Goal: Book appointment/travel/reservation

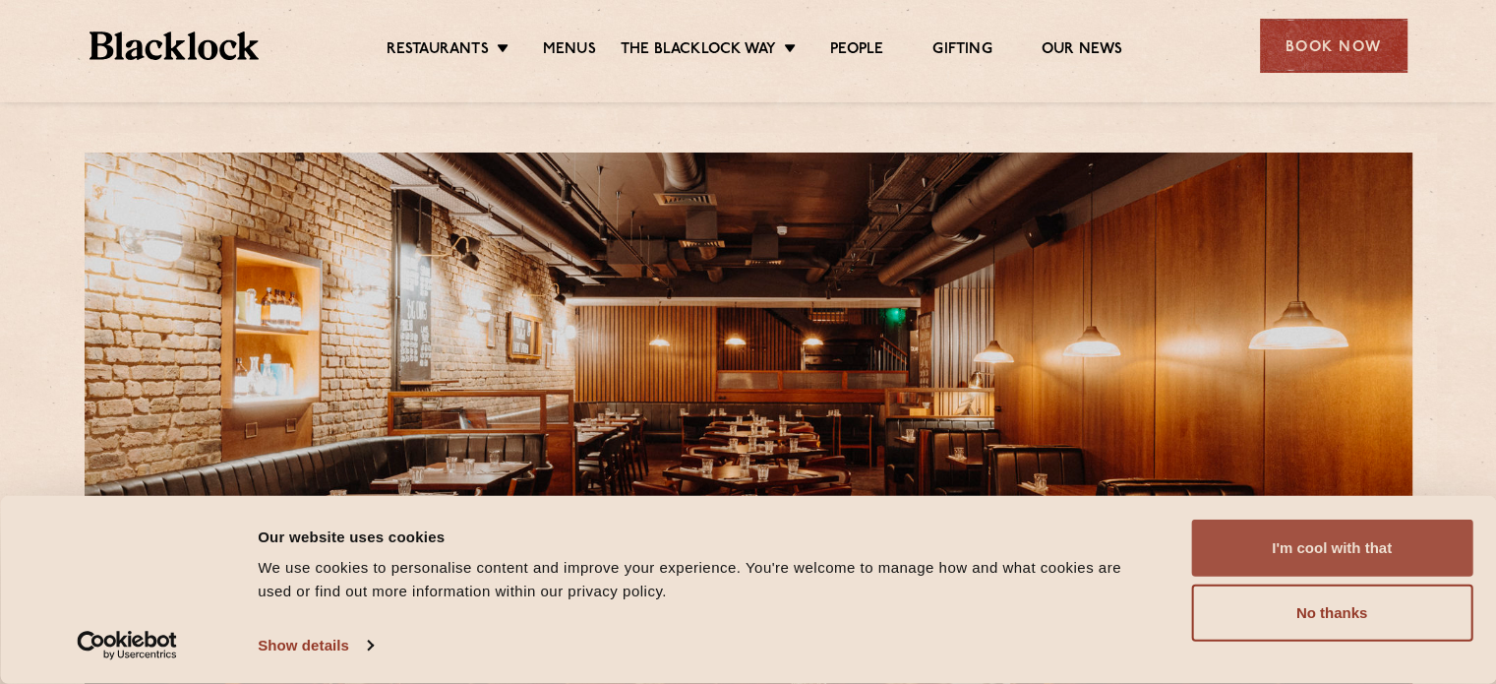
click at [1317, 534] on button "I'm cool with that" at bounding box center [1331, 547] width 281 height 57
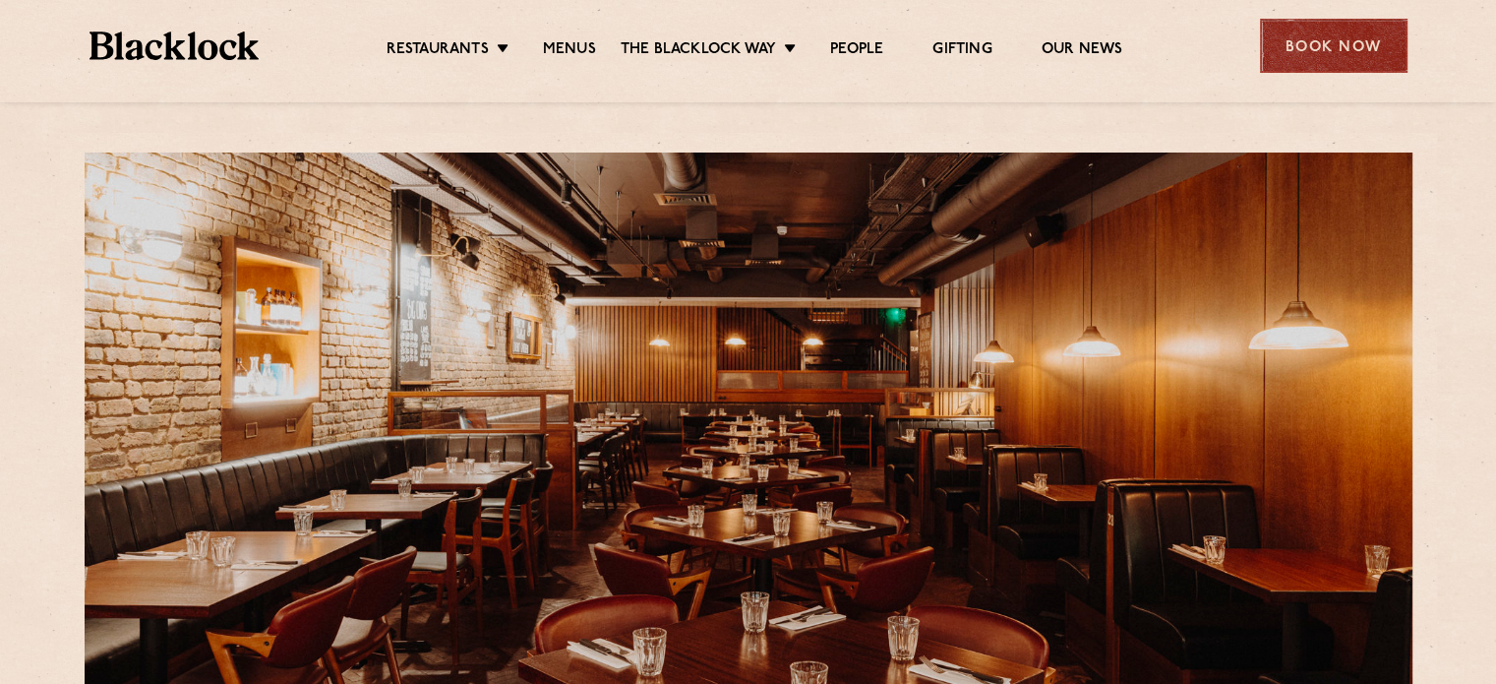
click at [1342, 42] on div "Book Now" at bounding box center [1334, 46] width 148 height 54
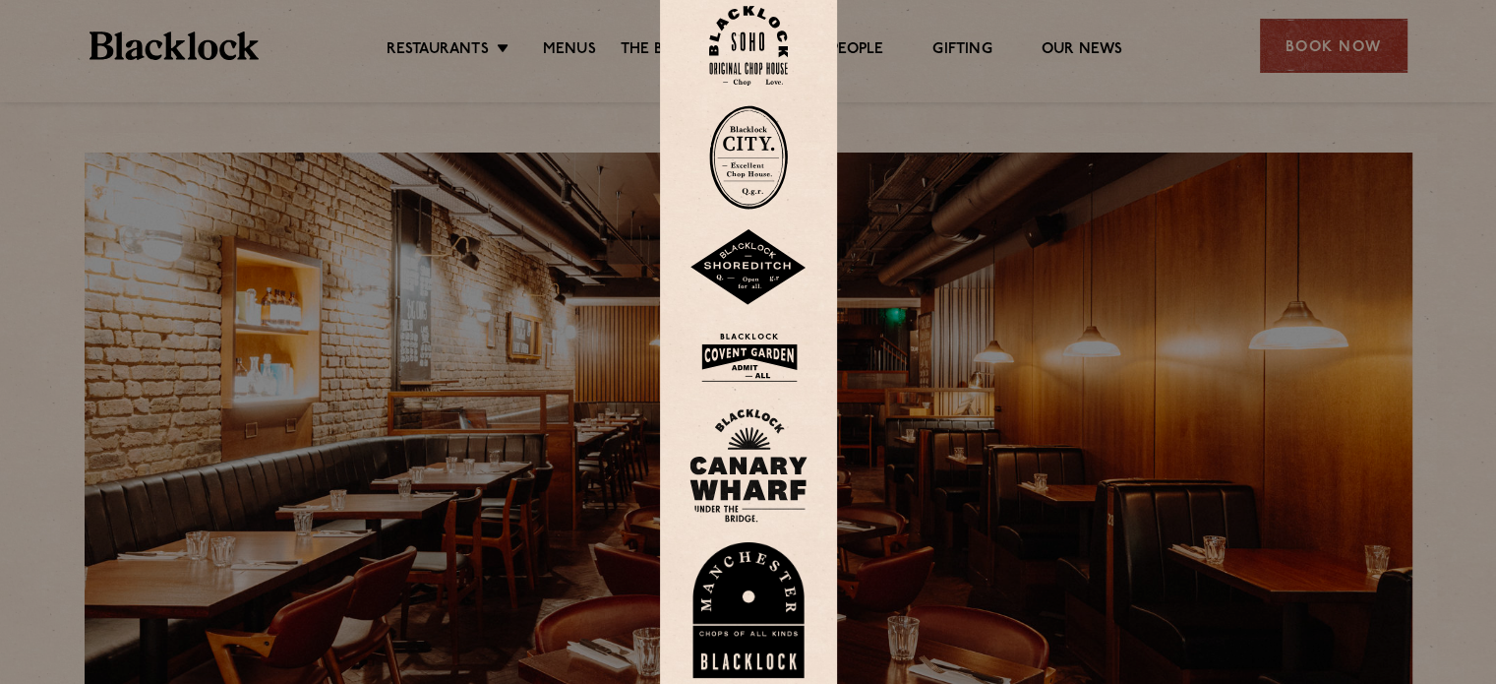
click at [759, 336] on img at bounding box center [748, 358] width 118 height 64
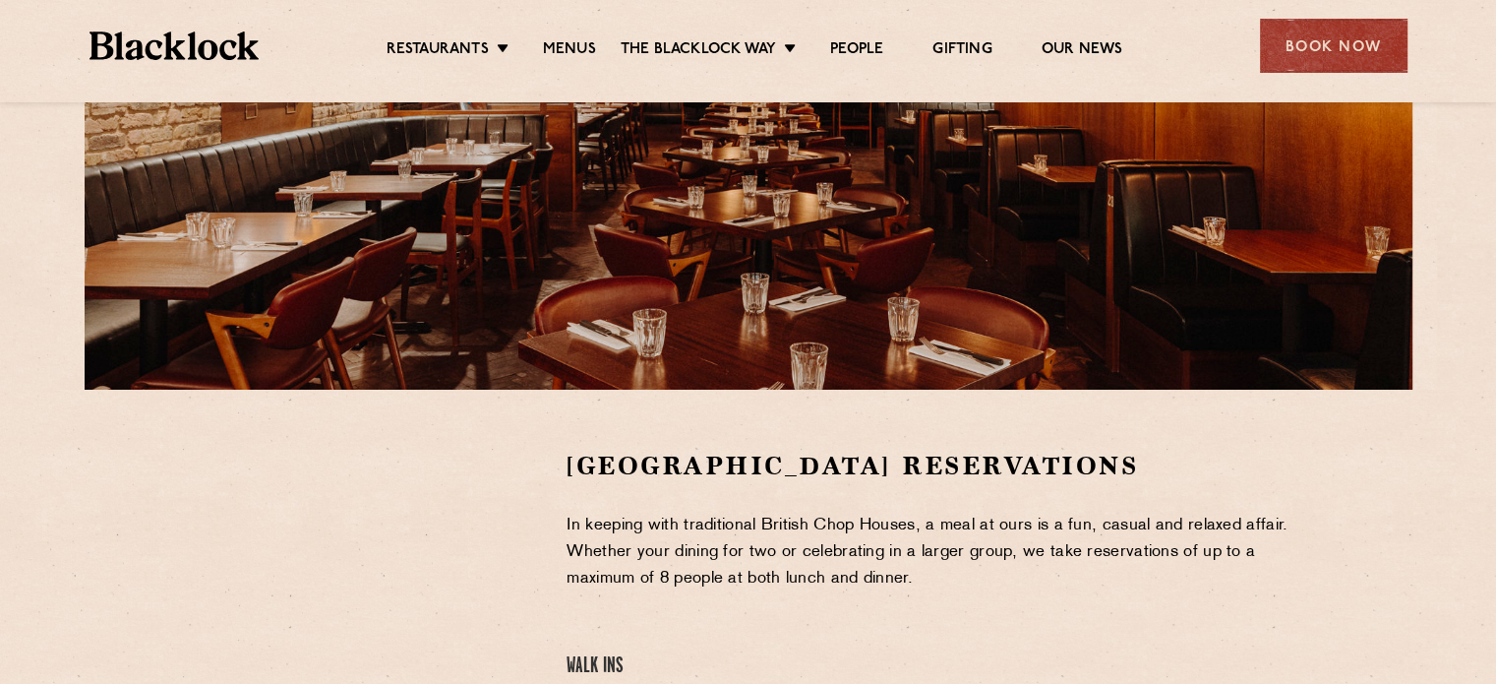
scroll to position [295, 0]
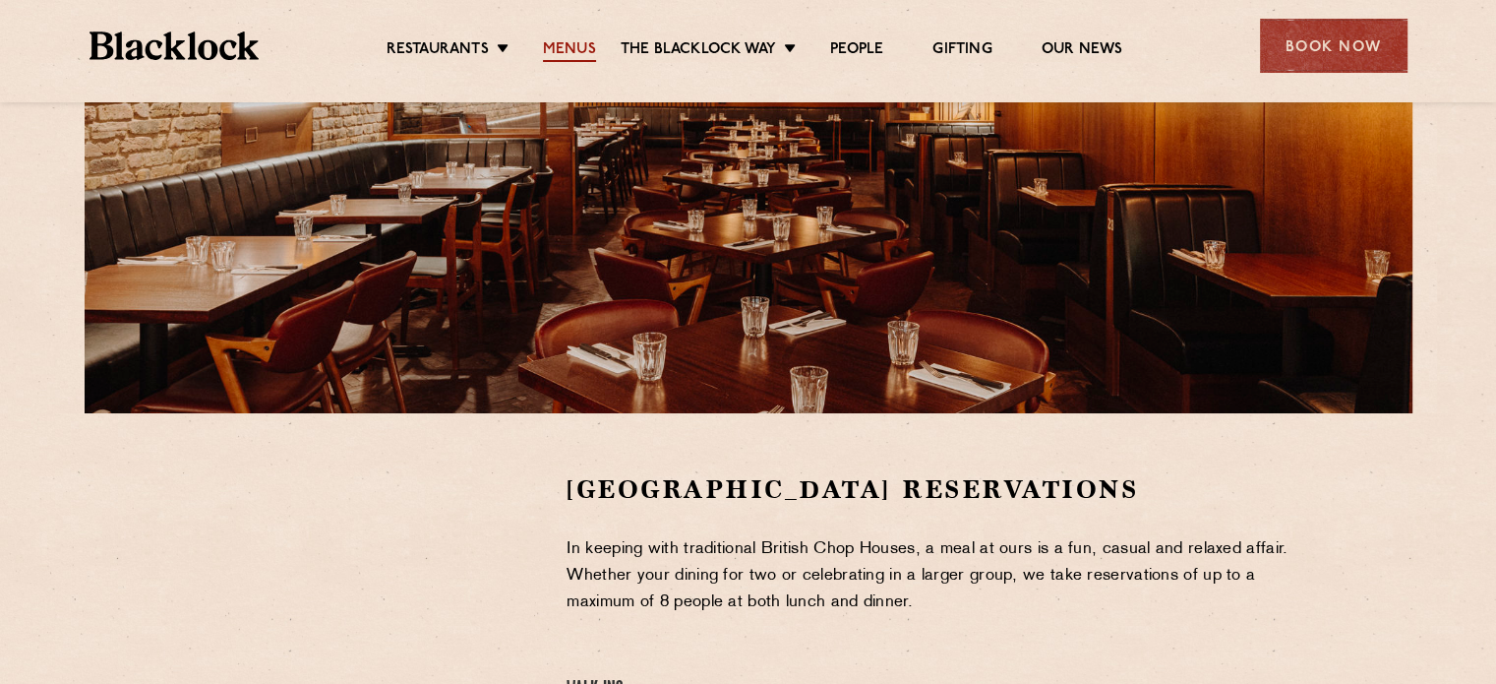
click at [567, 45] on link "Menus" at bounding box center [569, 51] width 53 height 22
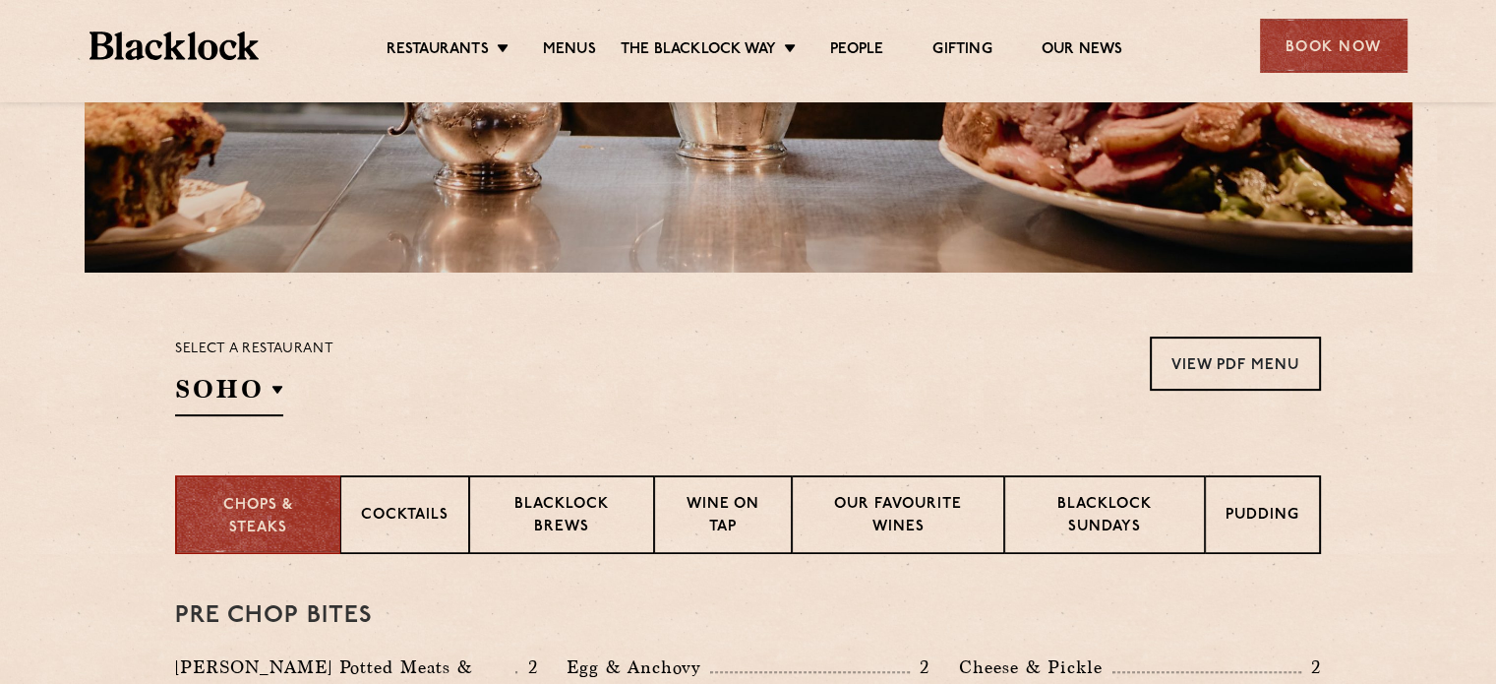
scroll to position [590, 0]
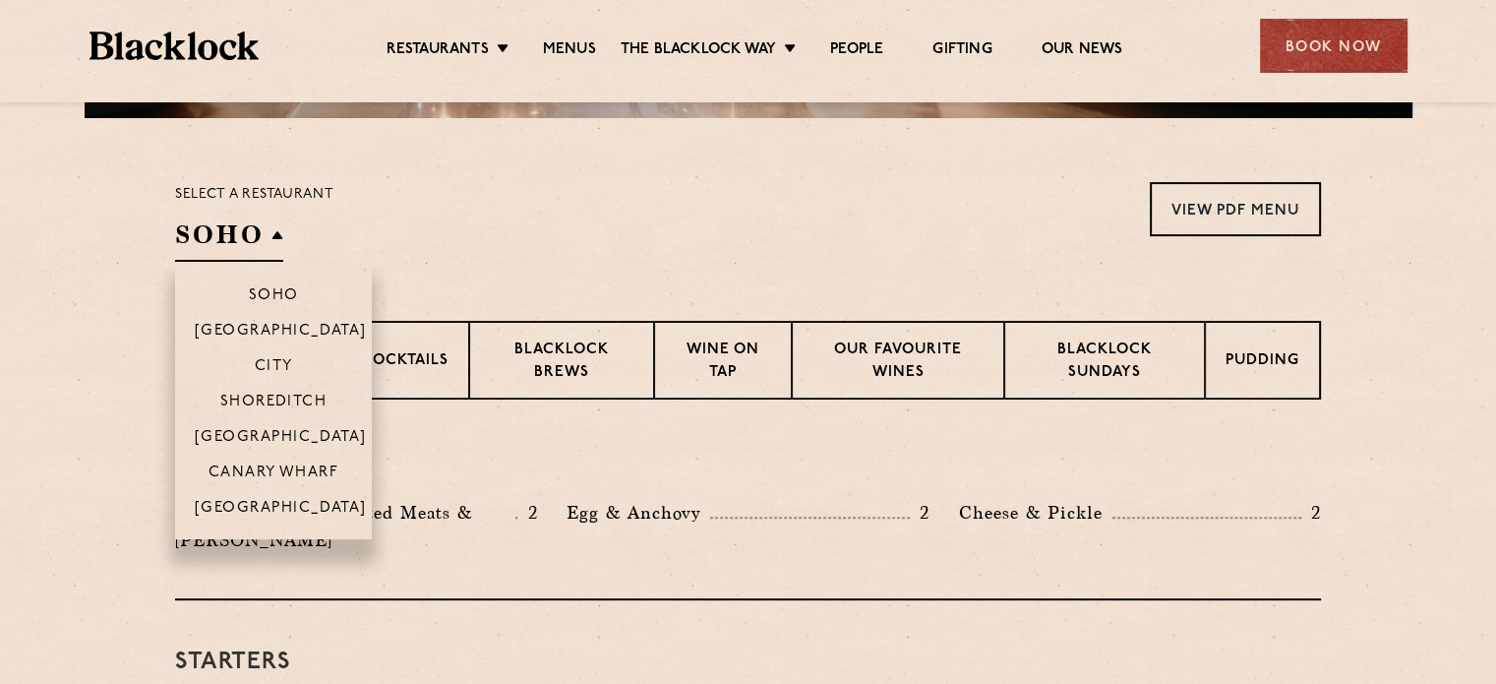
click at [264, 239] on h2 "SOHO" at bounding box center [229, 239] width 108 height 44
click at [247, 431] on p "[GEOGRAPHIC_DATA]" at bounding box center [281, 439] width 172 height 20
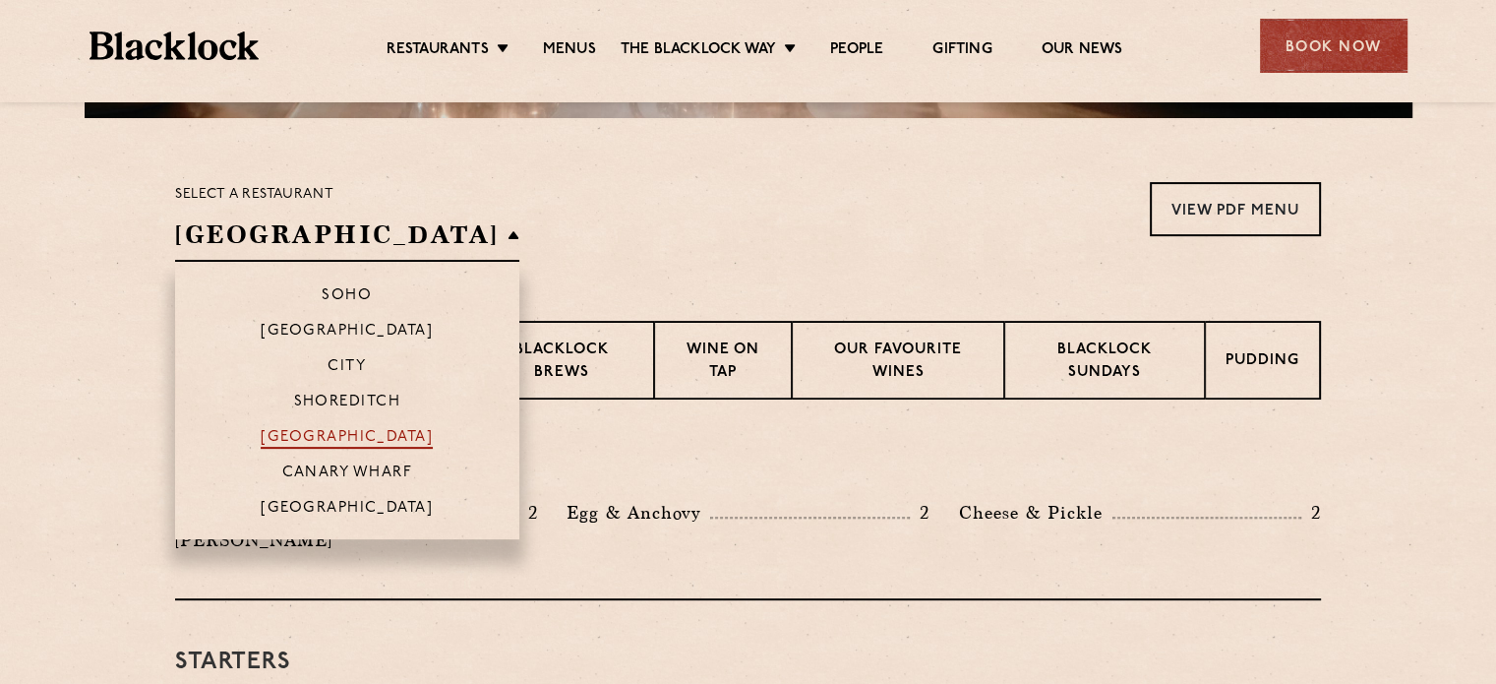
click at [283, 434] on p "[GEOGRAPHIC_DATA]" at bounding box center [347, 439] width 172 height 20
click at [290, 440] on p "[GEOGRAPHIC_DATA]" at bounding box center [347, 439] width 172 height 20
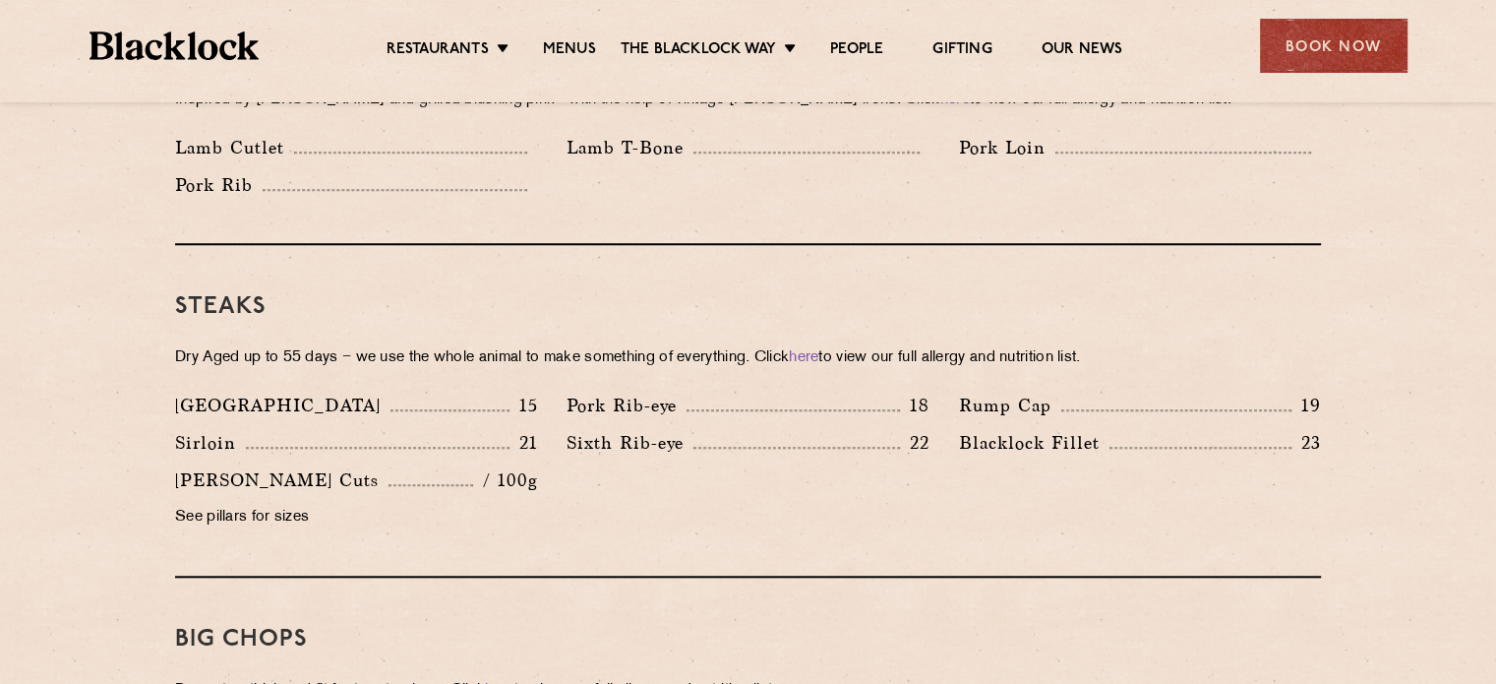
scroll to position [1770, 0]
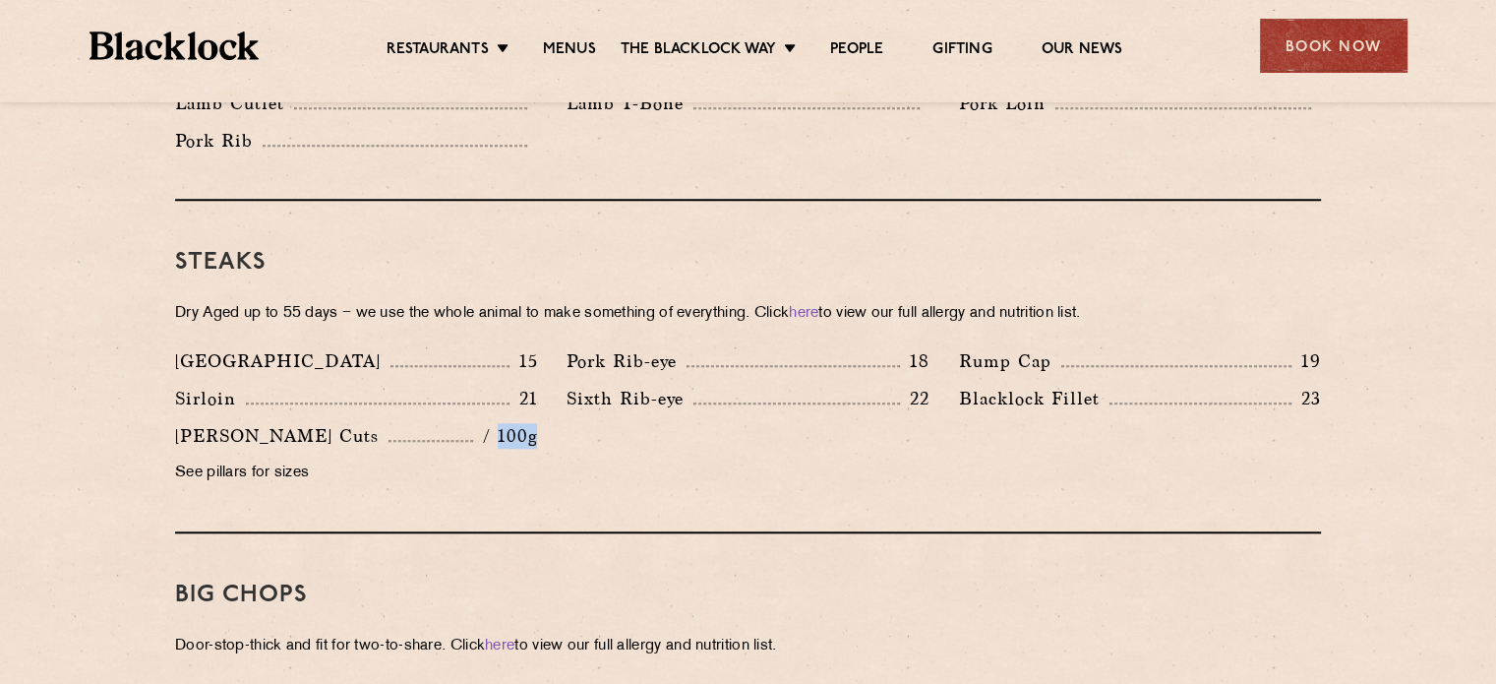
drag, startPoint x: 500, startPoint y: 408, endPoint x: 543, endPoint y: 413, distance: 43.6
click at [543, 422] on div "Butcher's Cuts / 100g See pillars for sizes" at bounding box center [355, 459] width 391 height 75
drag, startPoint x: 517, startPoint y: 371, endPoint x: 537, endPoint y: 366, distance: 20.3
click at [537, 385] on div "Sirloin 21" at bounding box center [355, 403] width 391 height 37
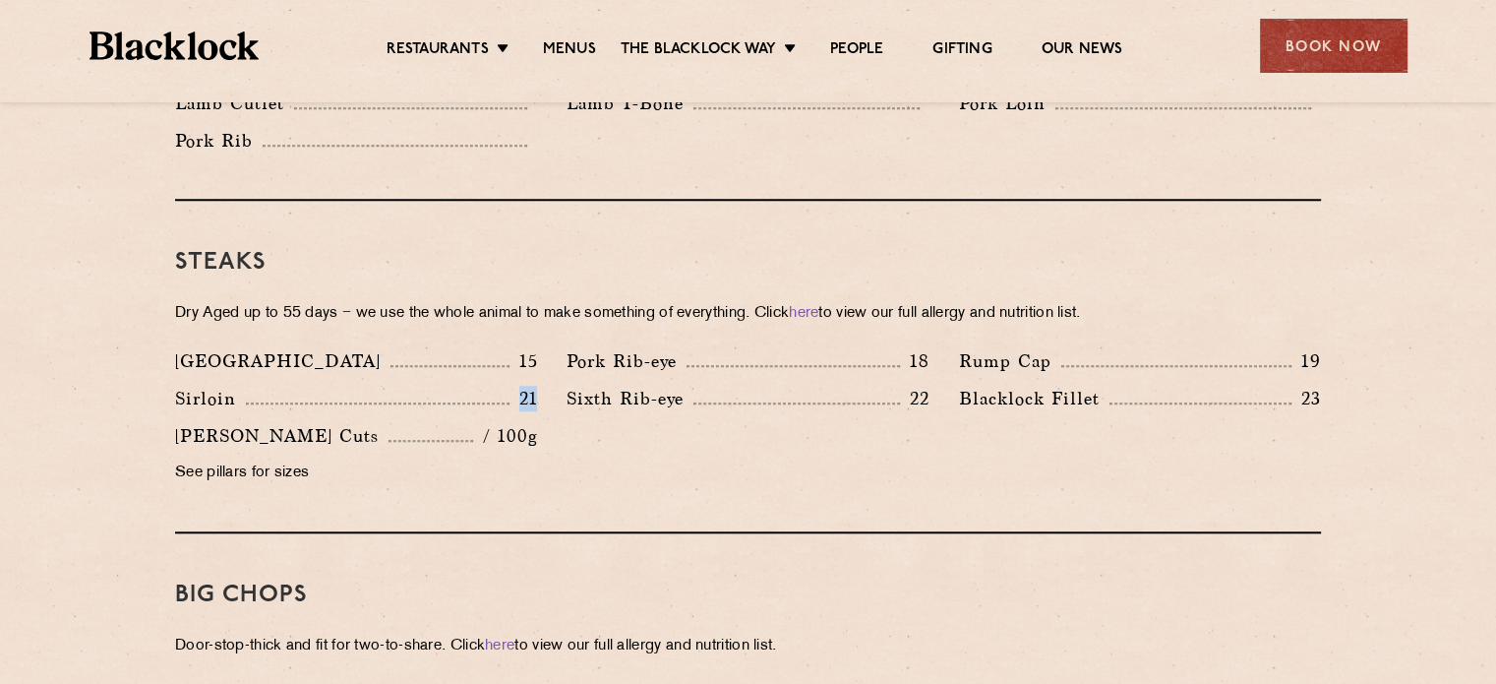
click at [537, 385] on div "Sirloin 21" at bounding box center [355, 403] width 391 height 37
click at [818, 306] on link "here" at bounding box center [804, 313] width 30 height 15
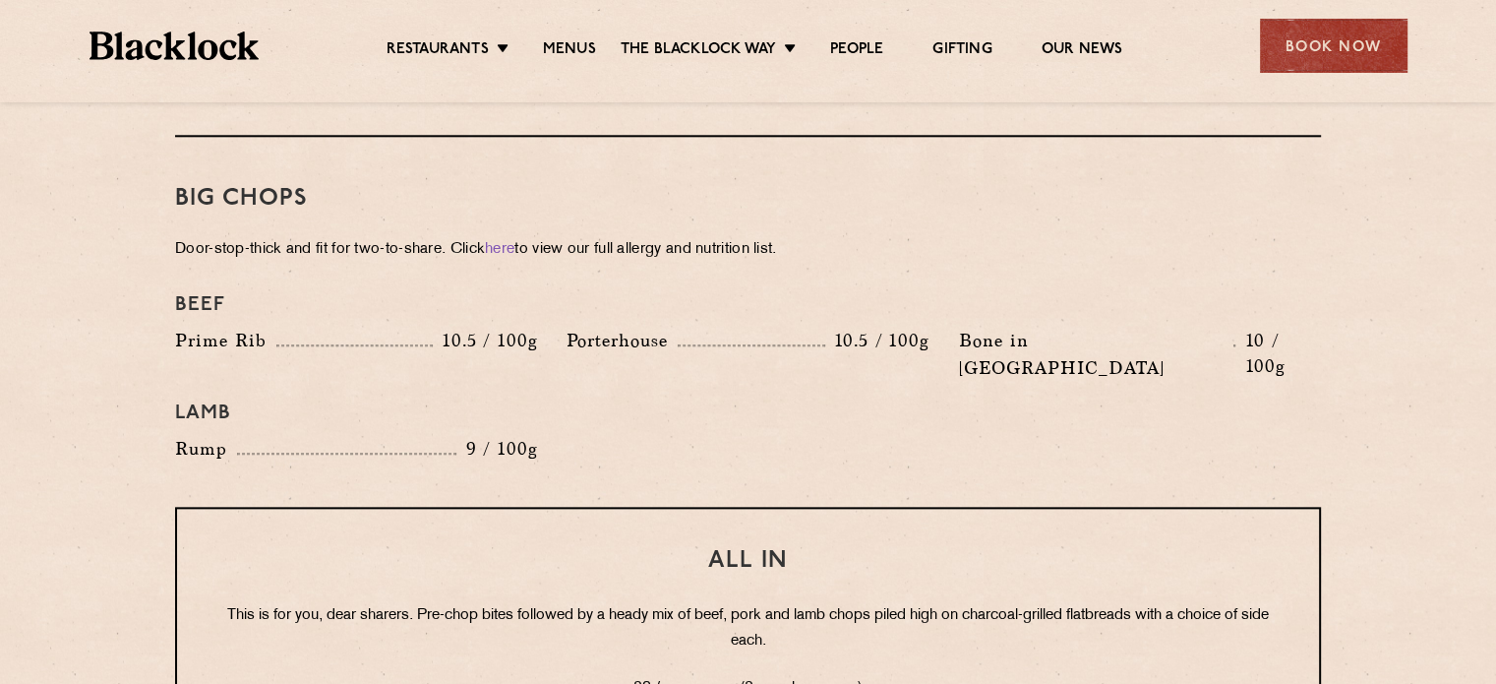
scroll to position [2164, 0]
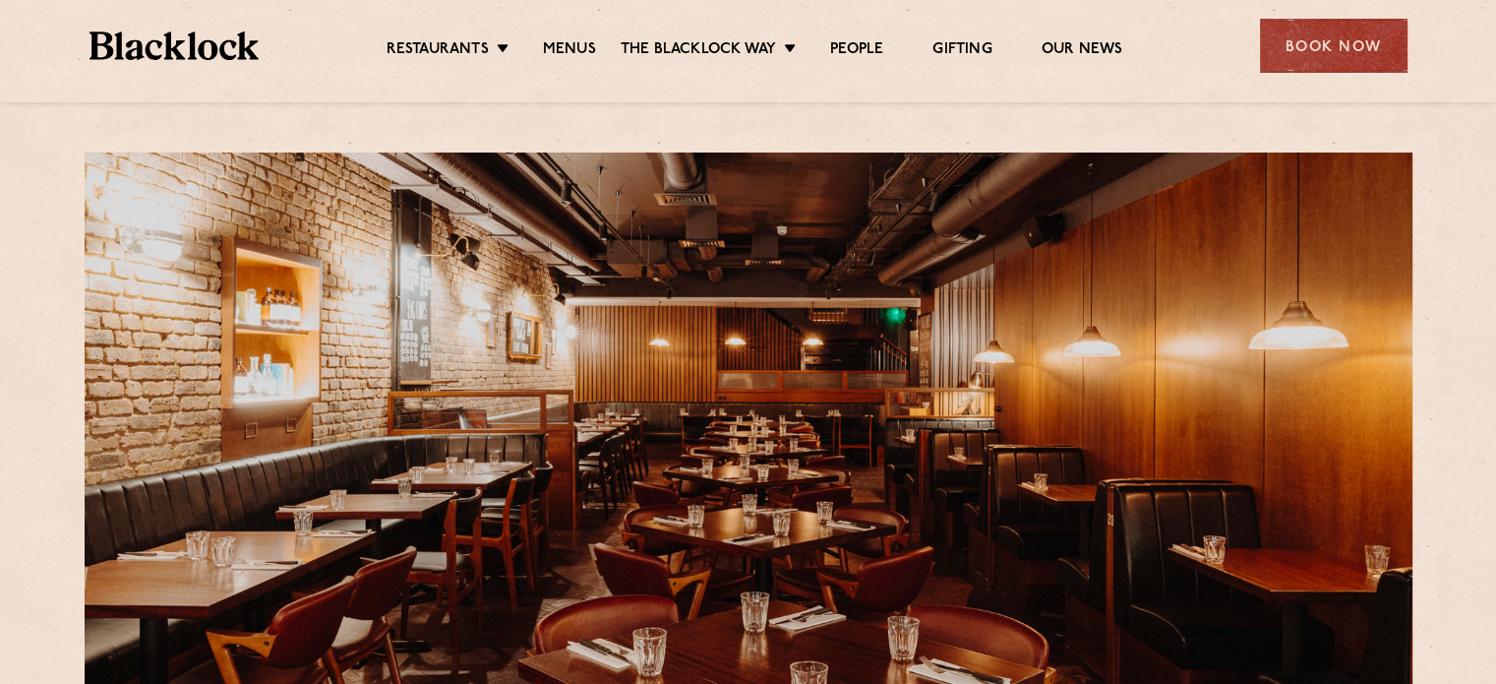
click at [950, 208] on div at bounding box center [749, 430] width 1328 height 556
click at [496, 37] on ul "Restaurants Soho City Shoreditch Covent Garden Canary Wharf Manchester Birmingh…" at bounding box center [754, 45] width 990 height 31
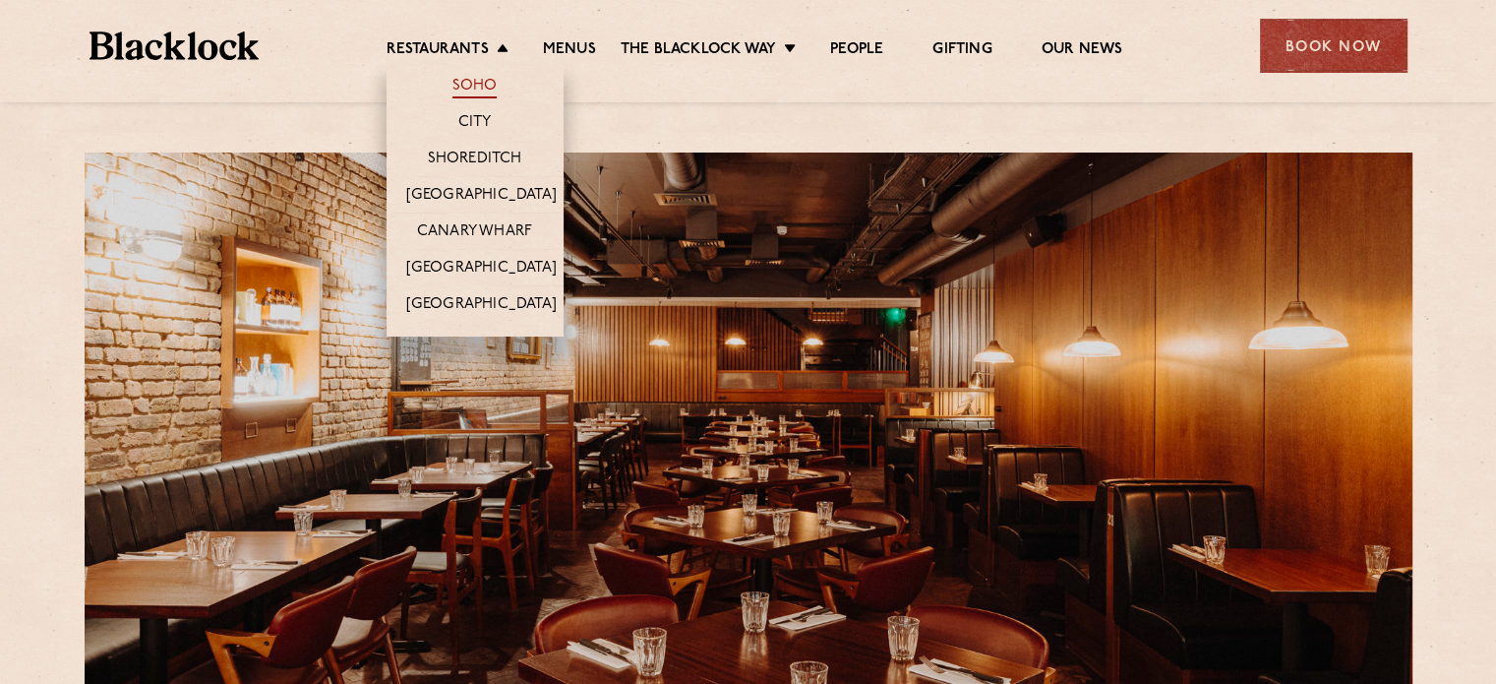
click at [472, 85] on link "Soho" at bounding box center [474, 88] width 45 height 22
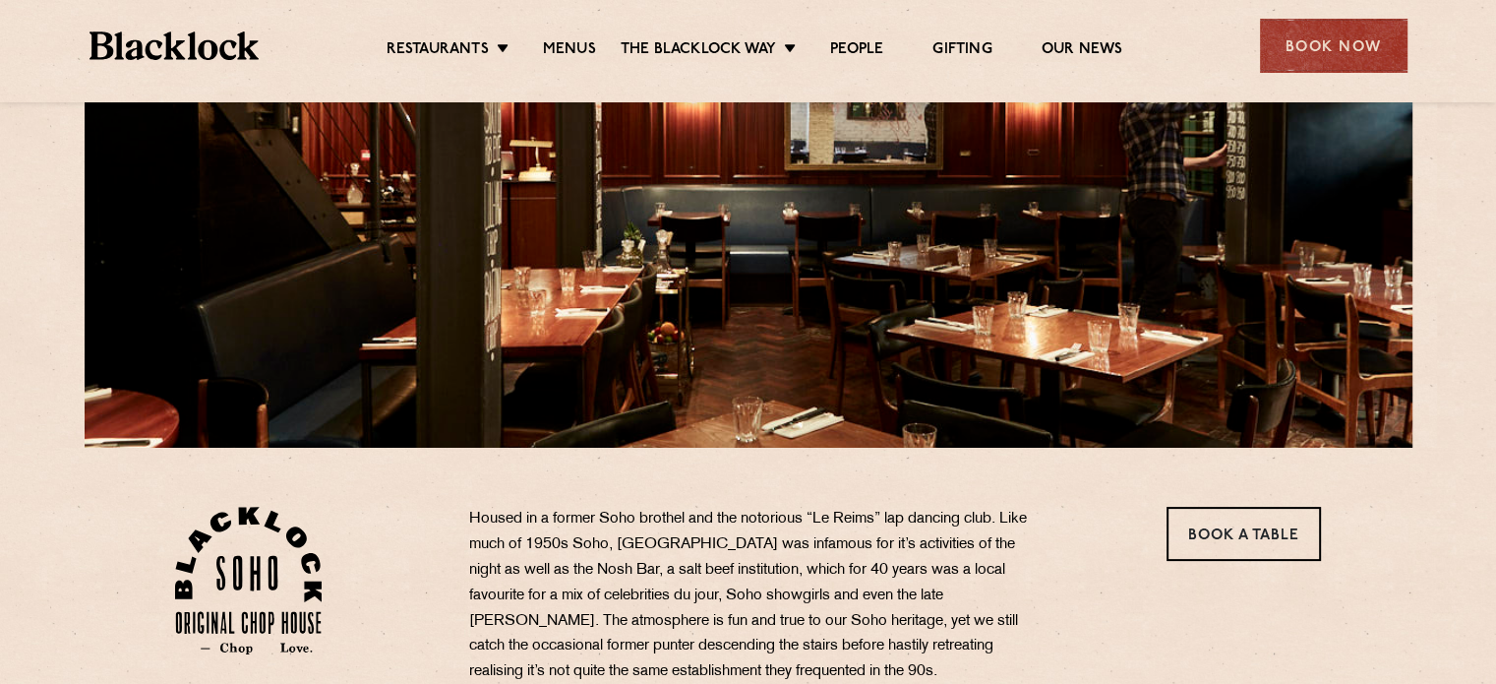
scroll to position [393, 0]
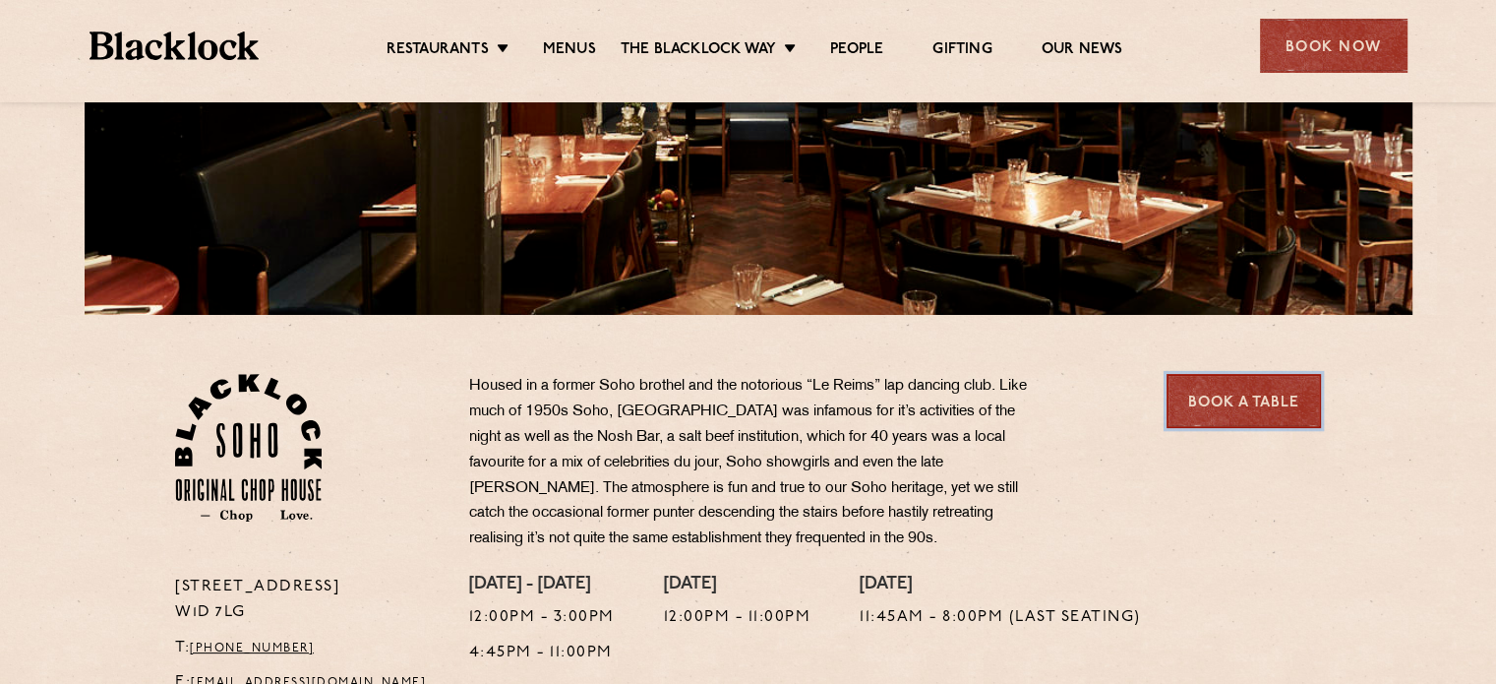
click at [1229, 414] on link "Book a Table" at bounding box center [1243, 401] width 154 height 54
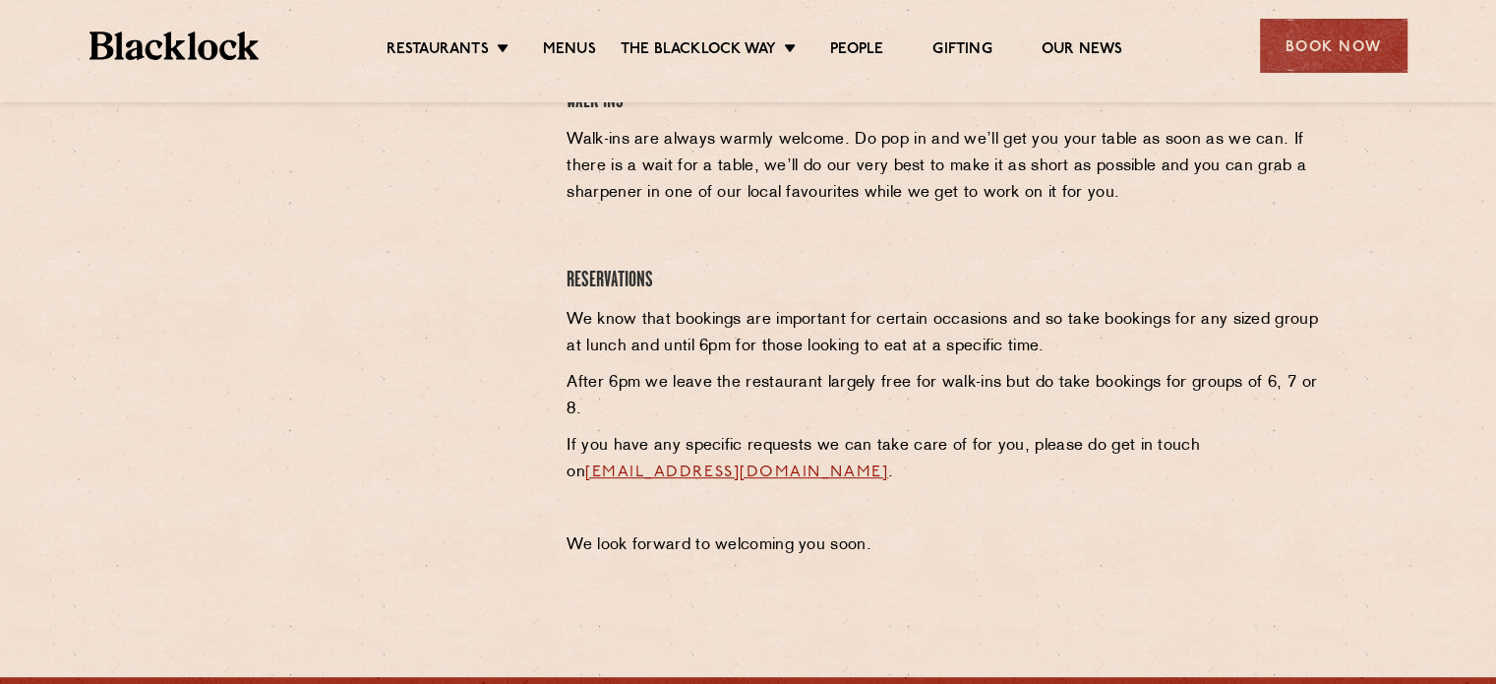
scroll to position [787, 0]
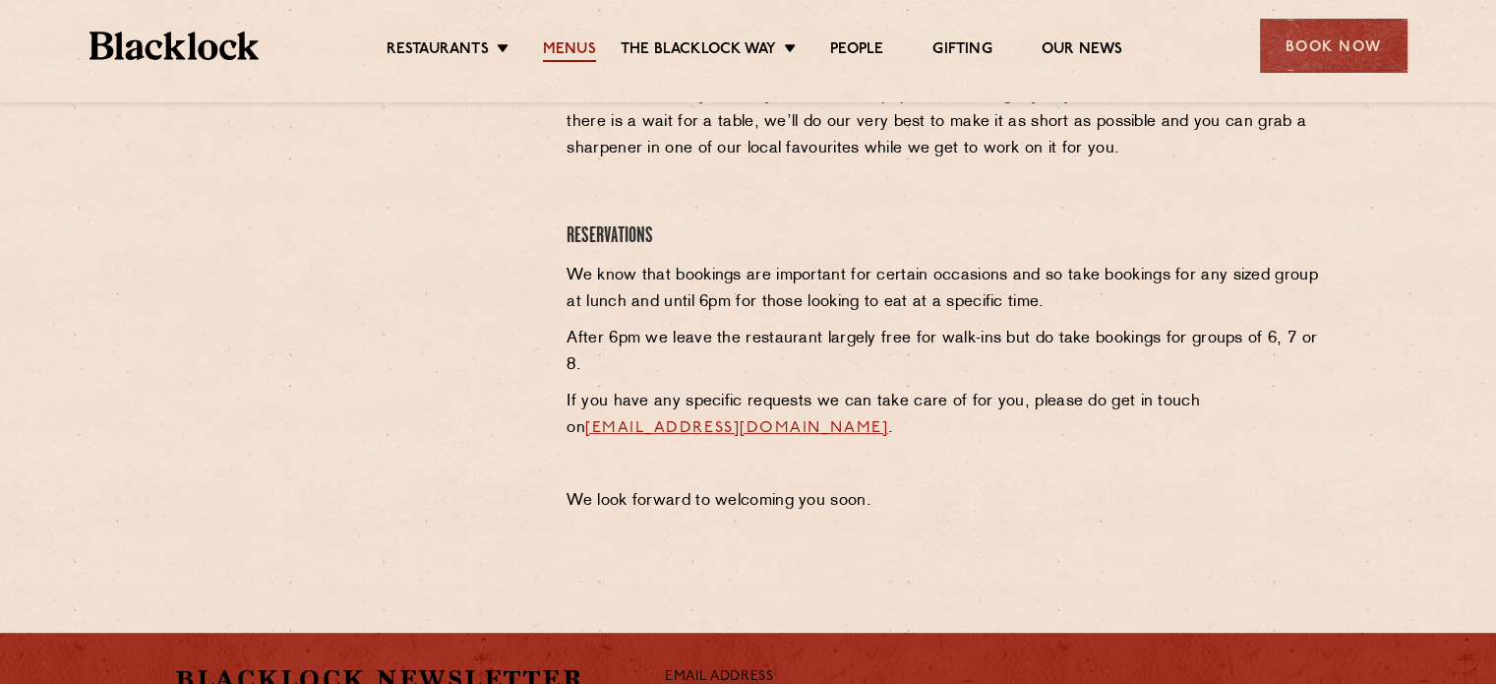
click at [564, 42] on link "Menus" at bounding box center [569, 51] width 53 height 22
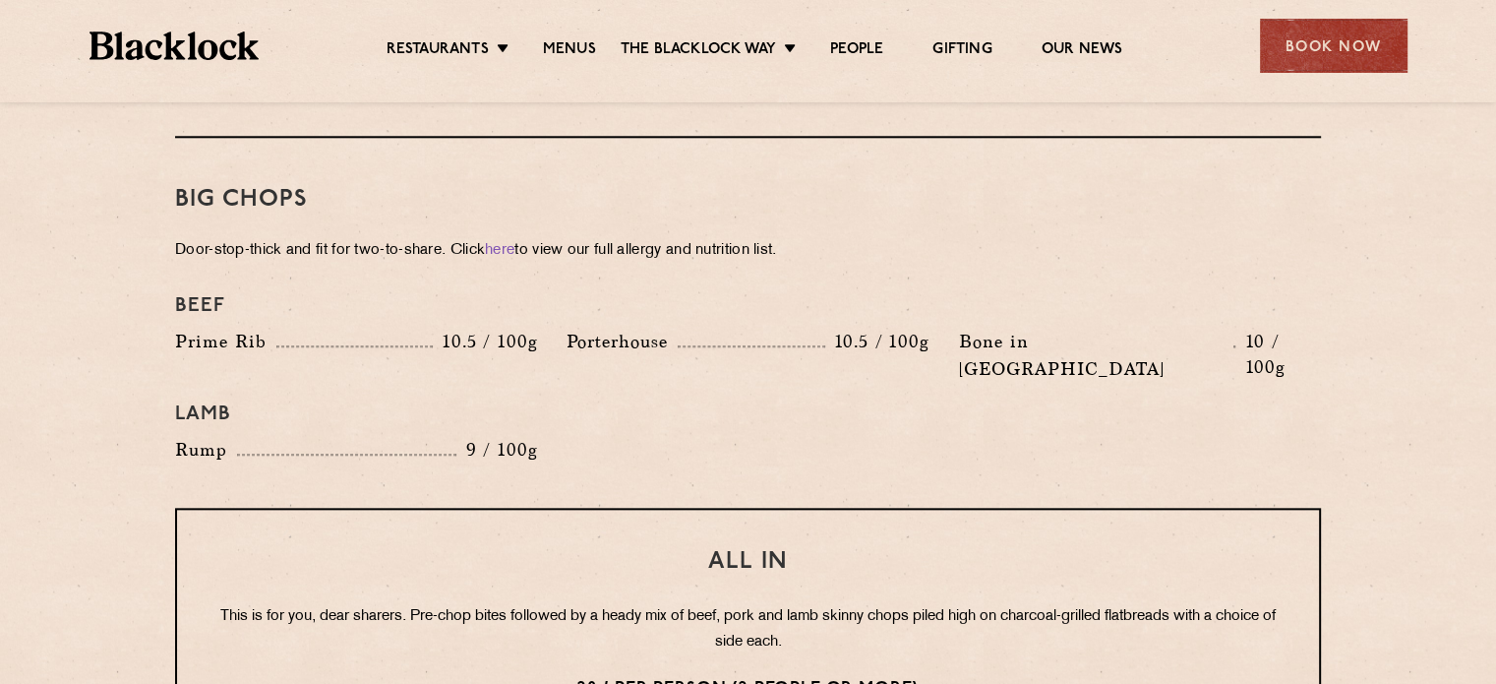
scroll to position [2164, 0]
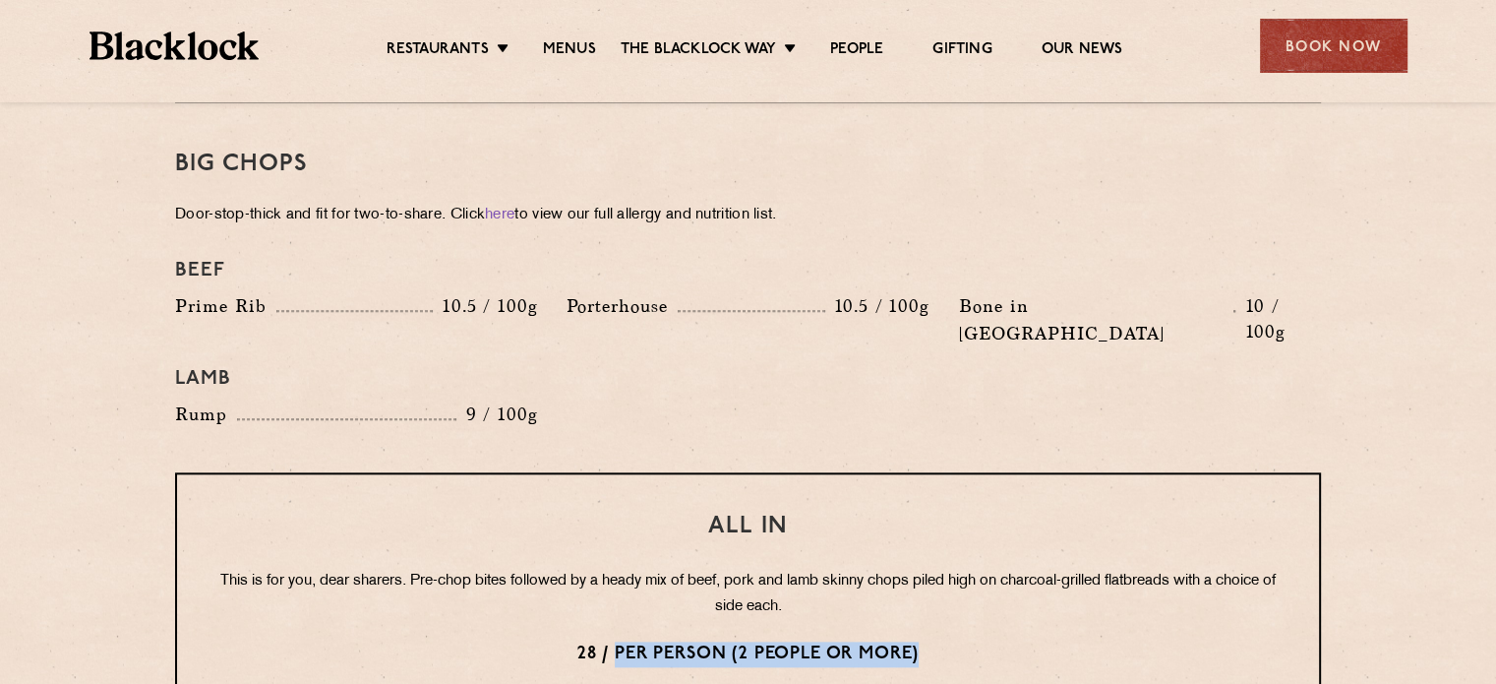
drag, startPoint x: 610, startPoint y: 597, endPoint x: 932, endPoint y: 584, distance: 322.8
click at [932, 641] on p "28 / per person (2 people or more)" at bounding box center [747, 654] width 1063 height 26
click at [847, 46] on link "People" at bounding box center [856, 51] width 53 height 22
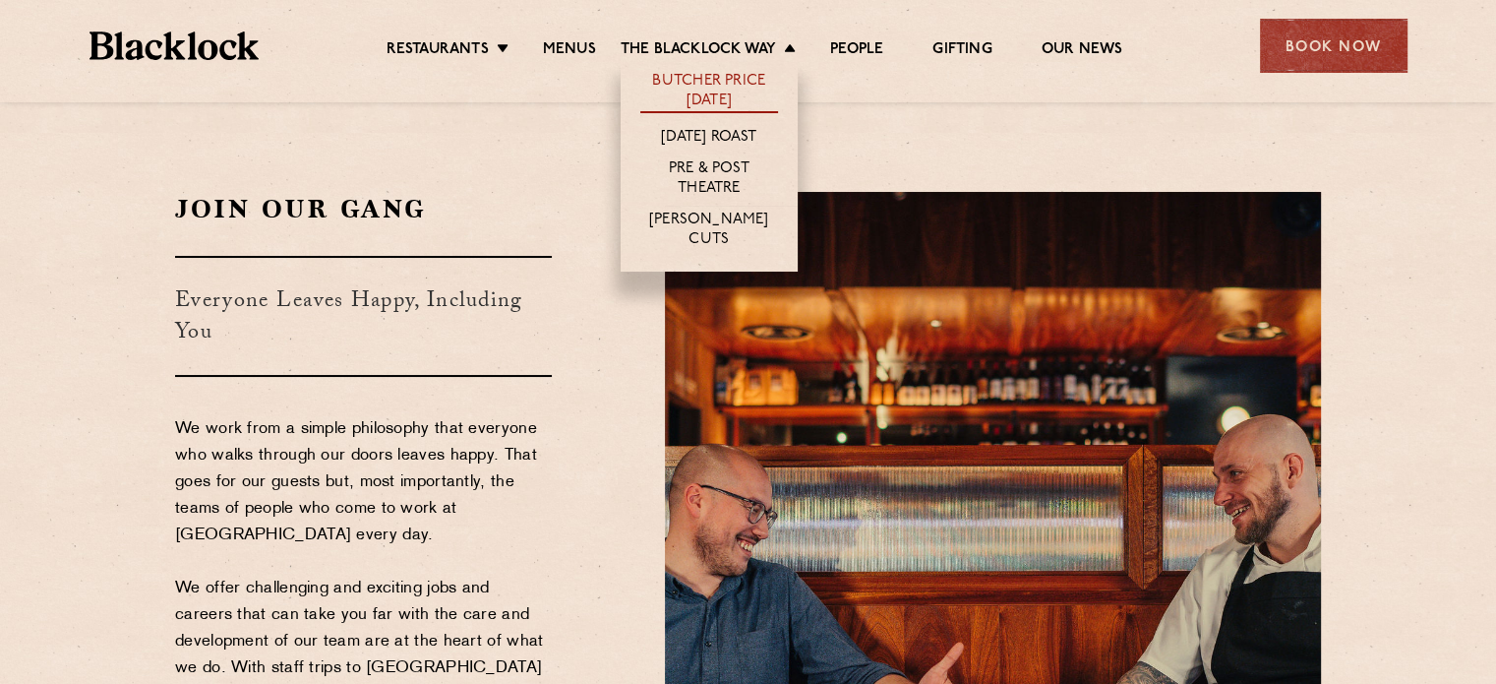
click at [723, 82] on link "Butcher Price [DATE]" at bounding box center [709, 92] width 138 height 41
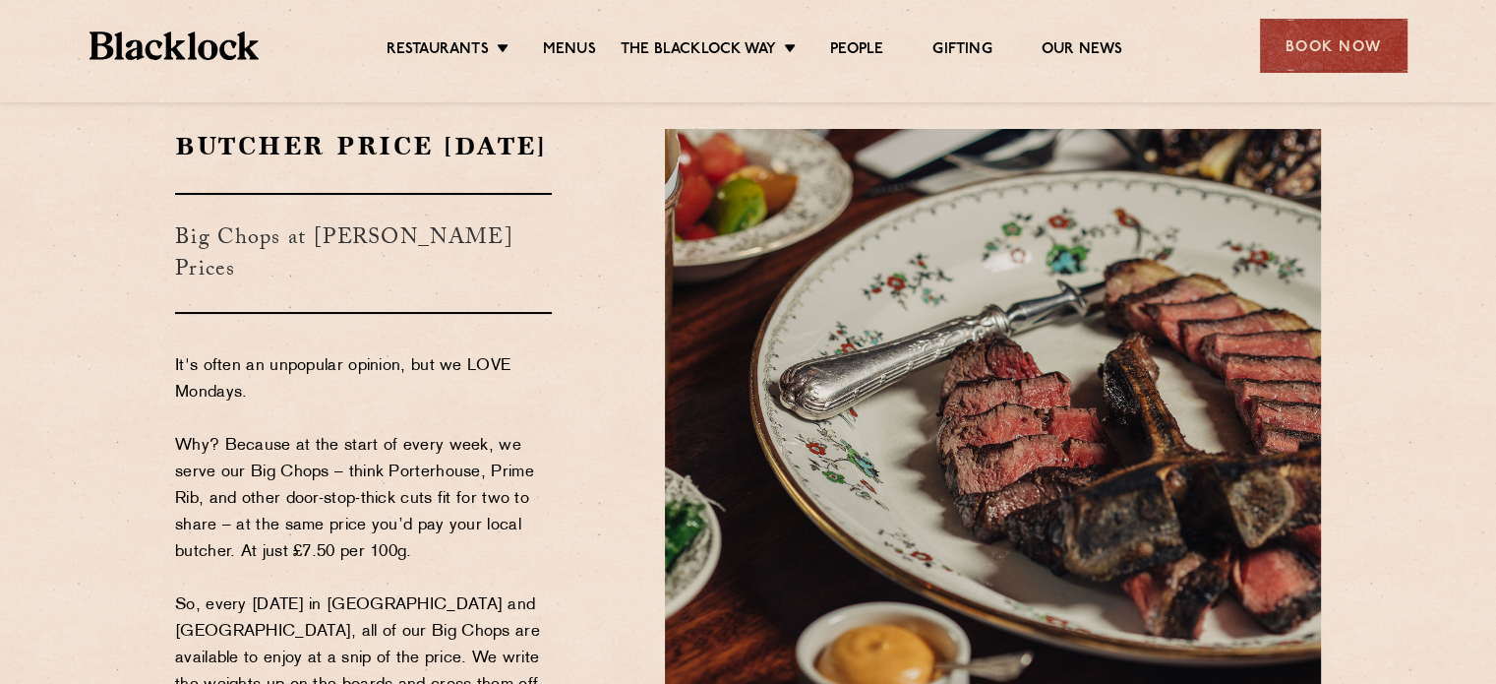
scroll to position [98, 0]
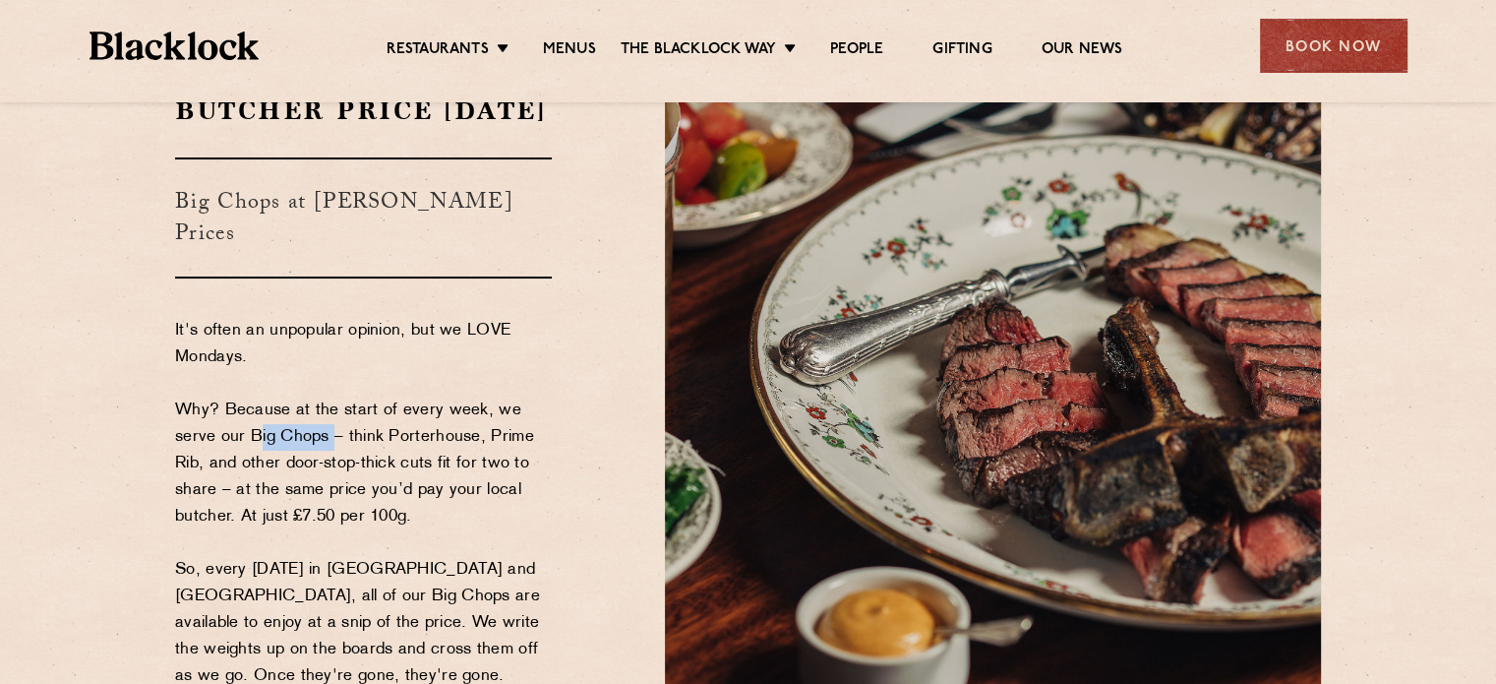
drag, startPoint x: 252, startPoint y: 444, endPoint x: 327, endPoint y: 441, distance: 74.8
click at [327, 441] on p "It's often an unpopular opinion, but we LOVE Mondays. Why? Because at the start…" at bounding box center [363, 570] width 377 height 505
copy p "Big Chops"
click at [593, 492] on div "Butcher Price Monday Big Chops at Butcher's Prices It's often an unpopular opin…" at bounding box center [405, 499] width 490 height 812
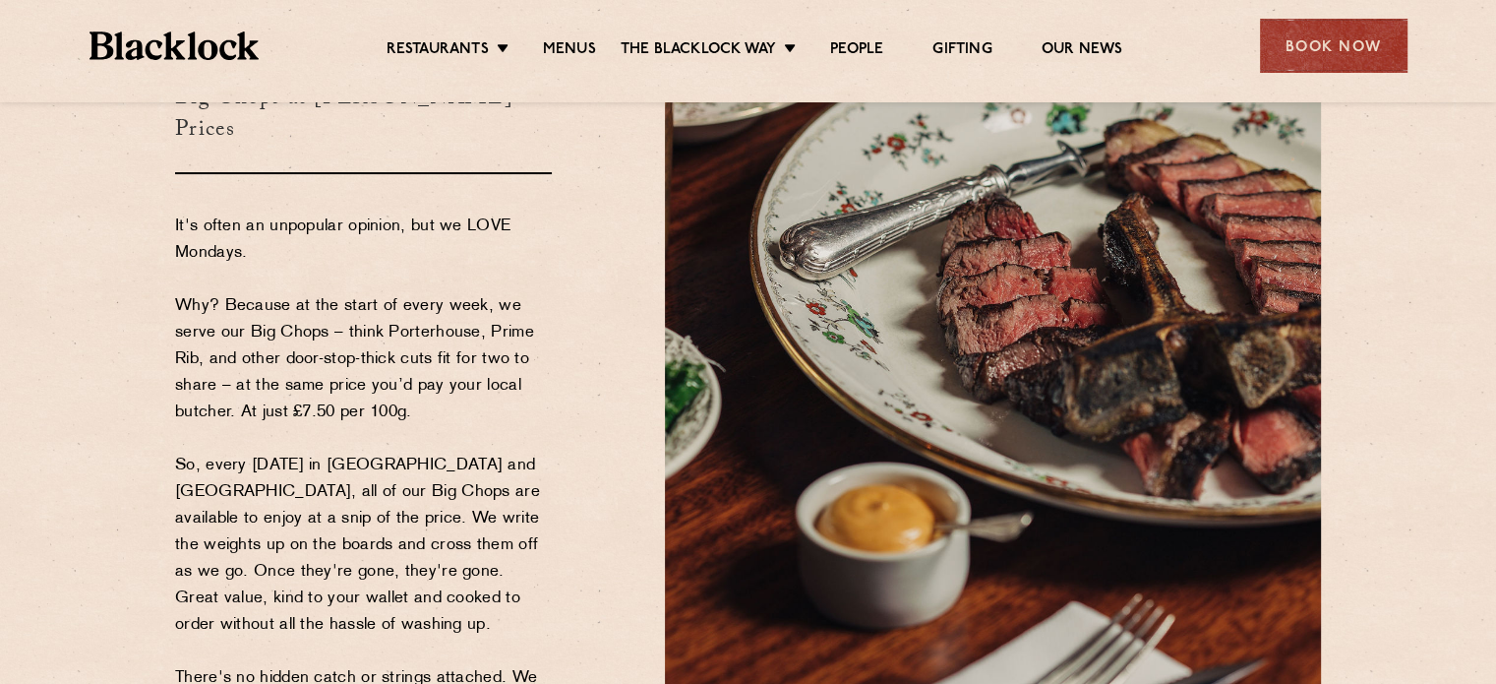
scroll to position [393, 0]
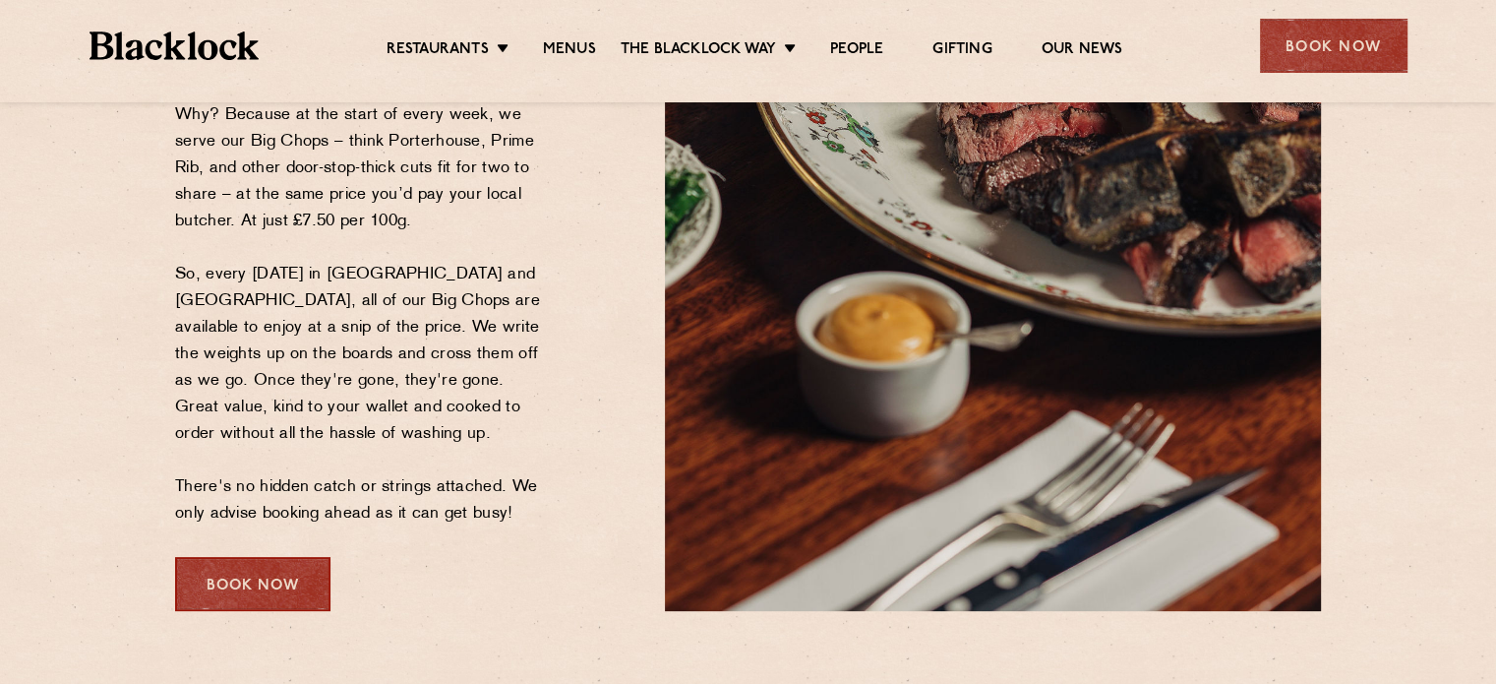
click at [218, 605] on div "Book Now" at bounding box center [252, 584] width 155 height 54
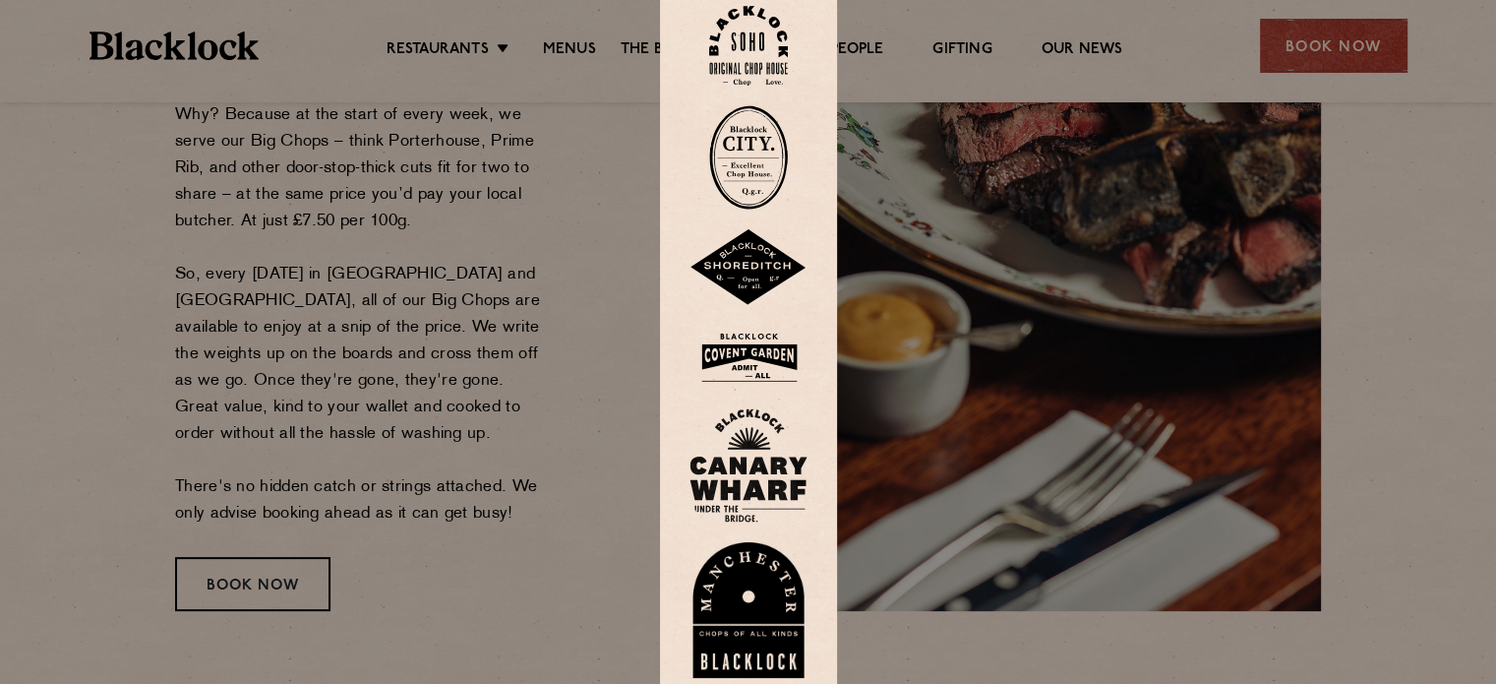
click at [756, 82] on img at bounding box center [748, 46] width 79 height 80
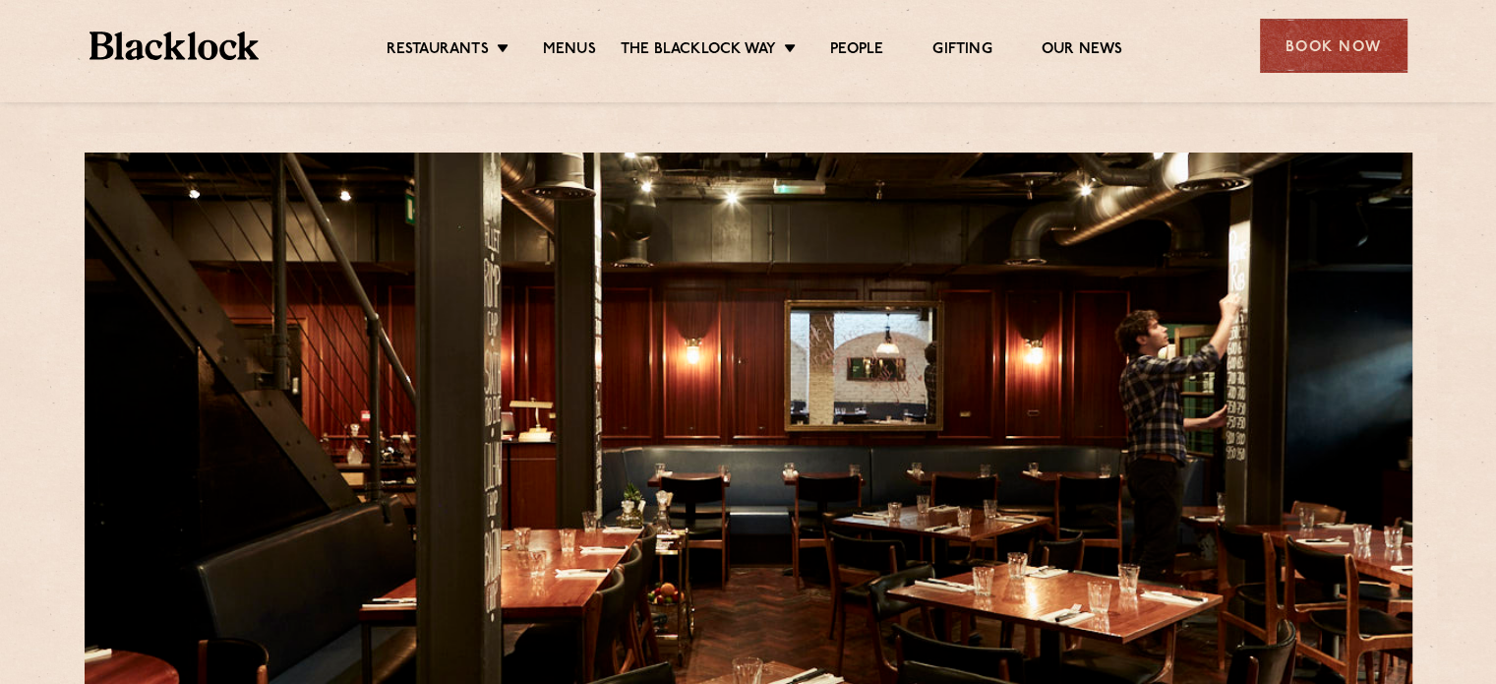
click at [653, 388] on div at bounding box center [749, 430] width 1328 height 556
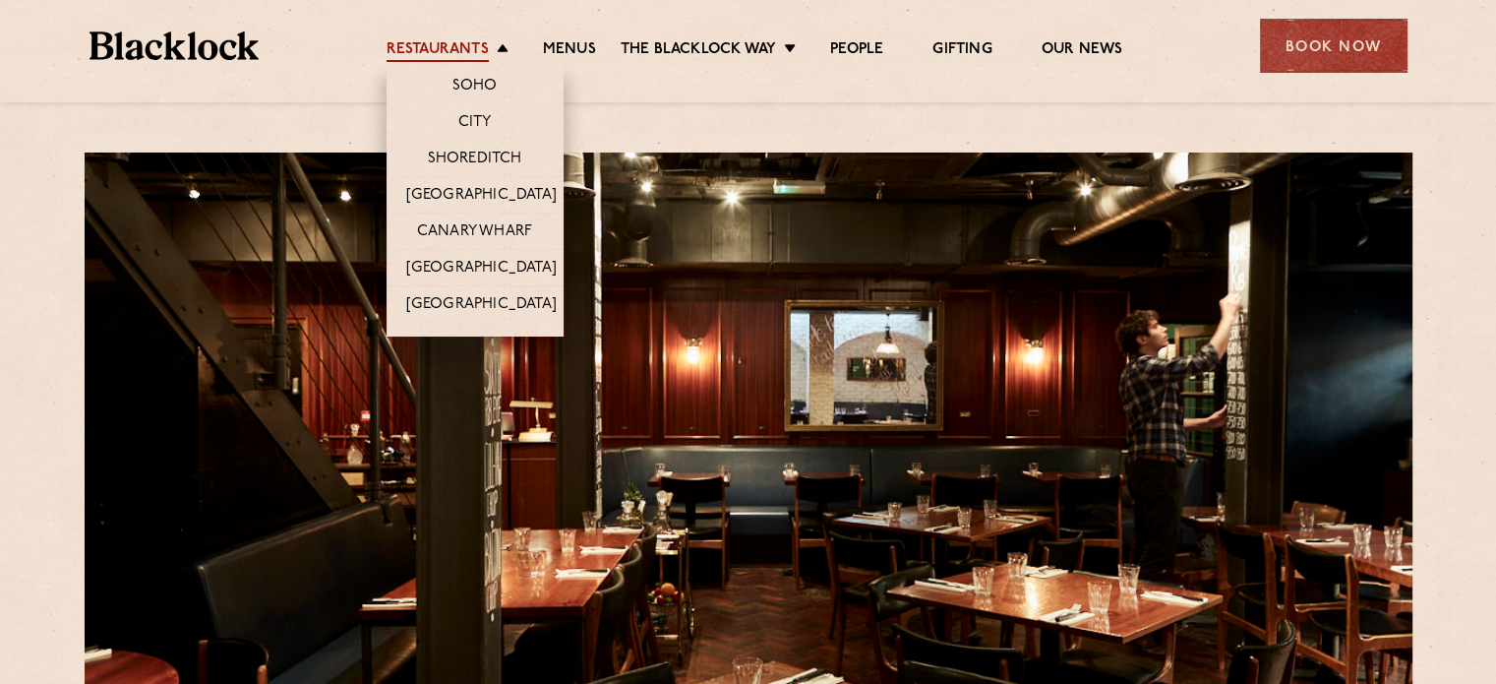
click at [480, 41] on link "Restaurants" at bounding box center [438, 51] width 102 height 22
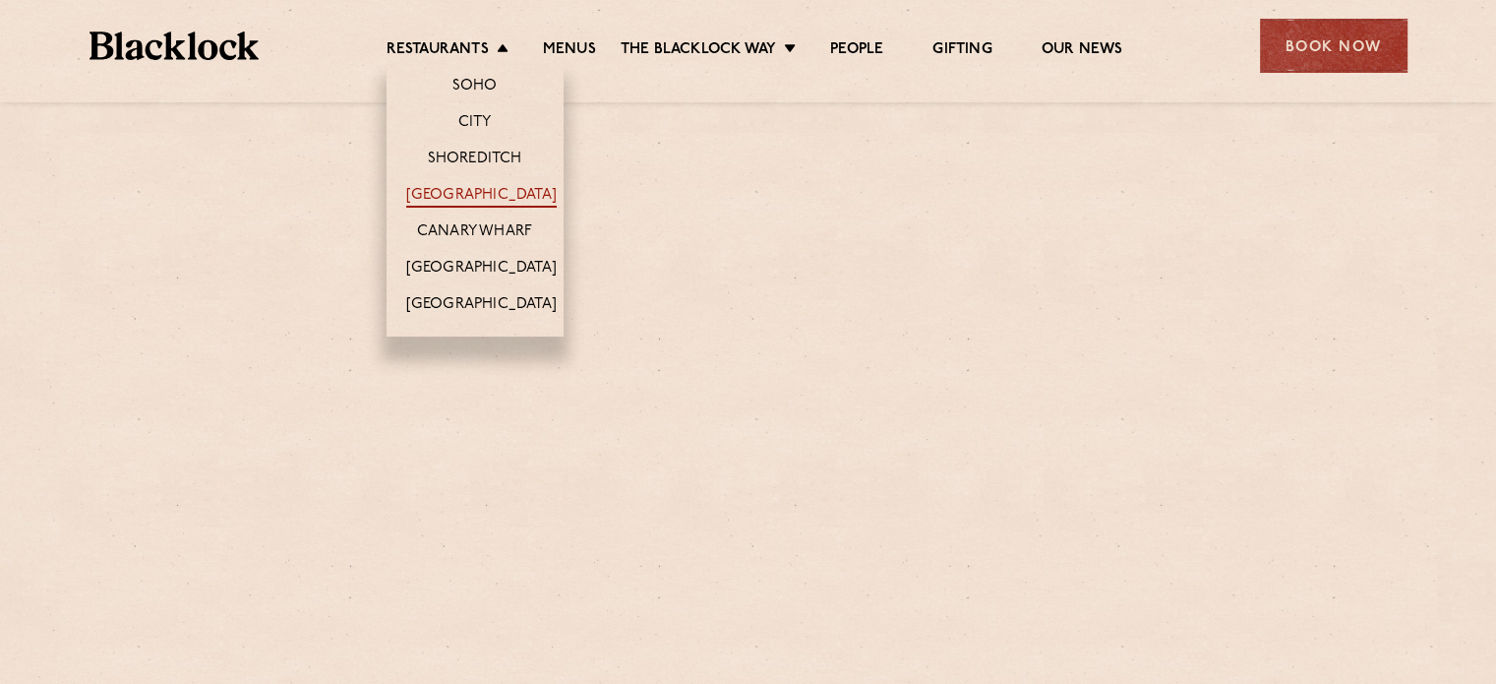
click at [471, 188] on link "[GEOGRAPHIC_DATA]" at bounding box center [481, 197] width 150 height 22
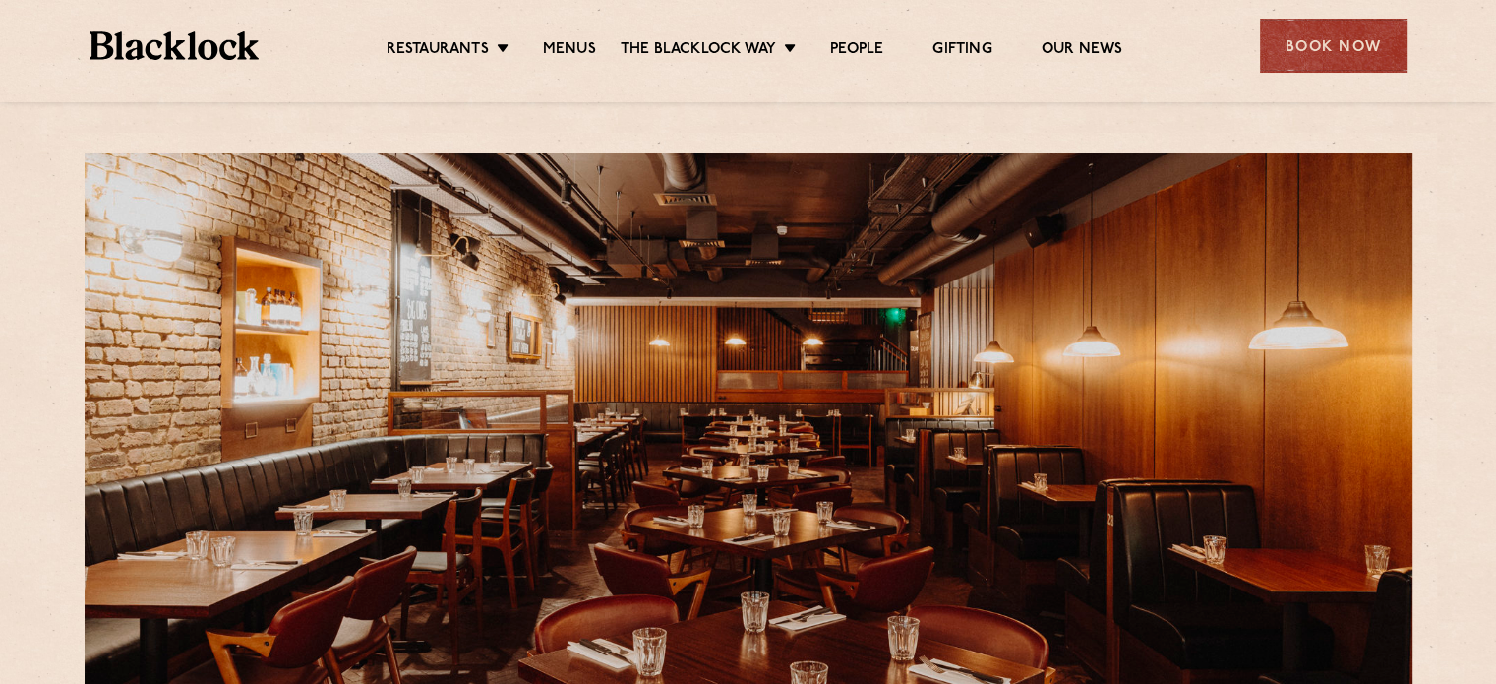
click at [1357, 44] on div "Book Now" at bounding box center [1334, 46] width 148 height 54
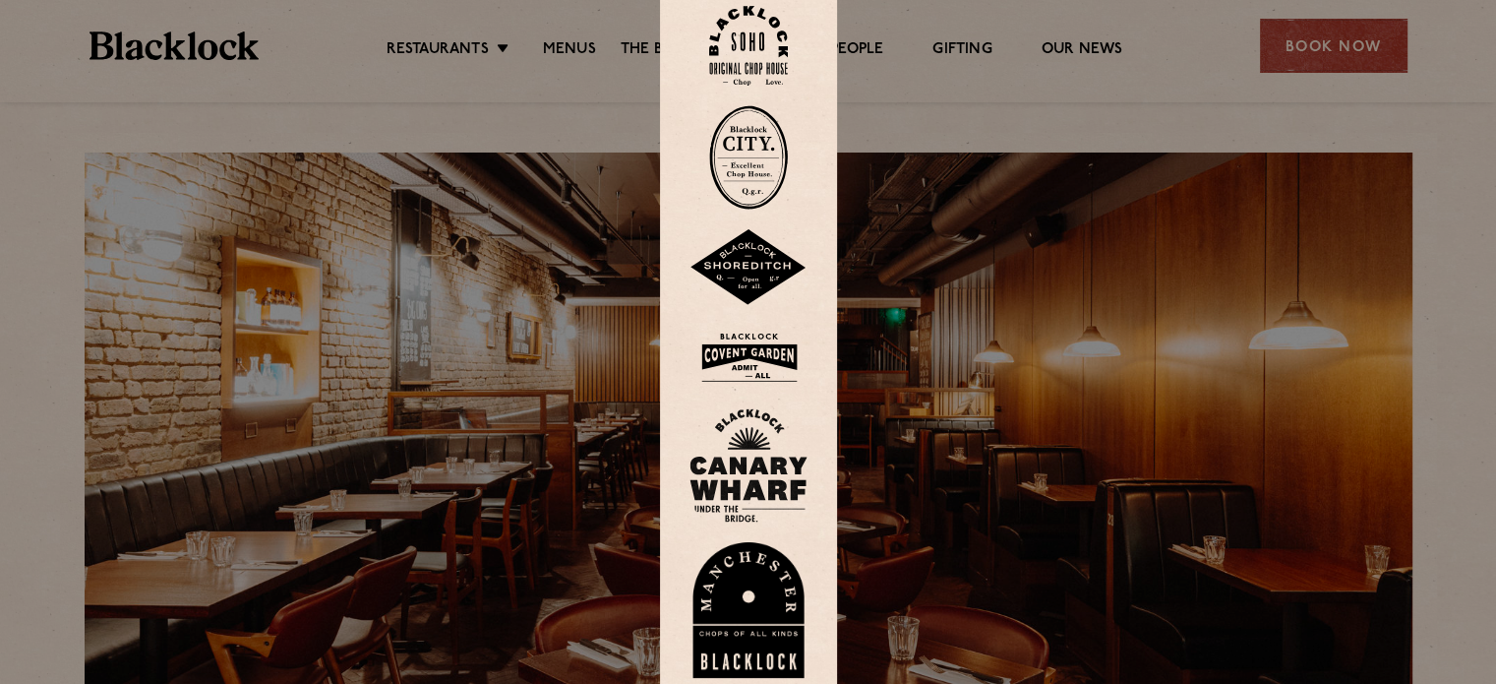
click at [736, 356] on img at bounding box center [748, 358] width 118 height 64
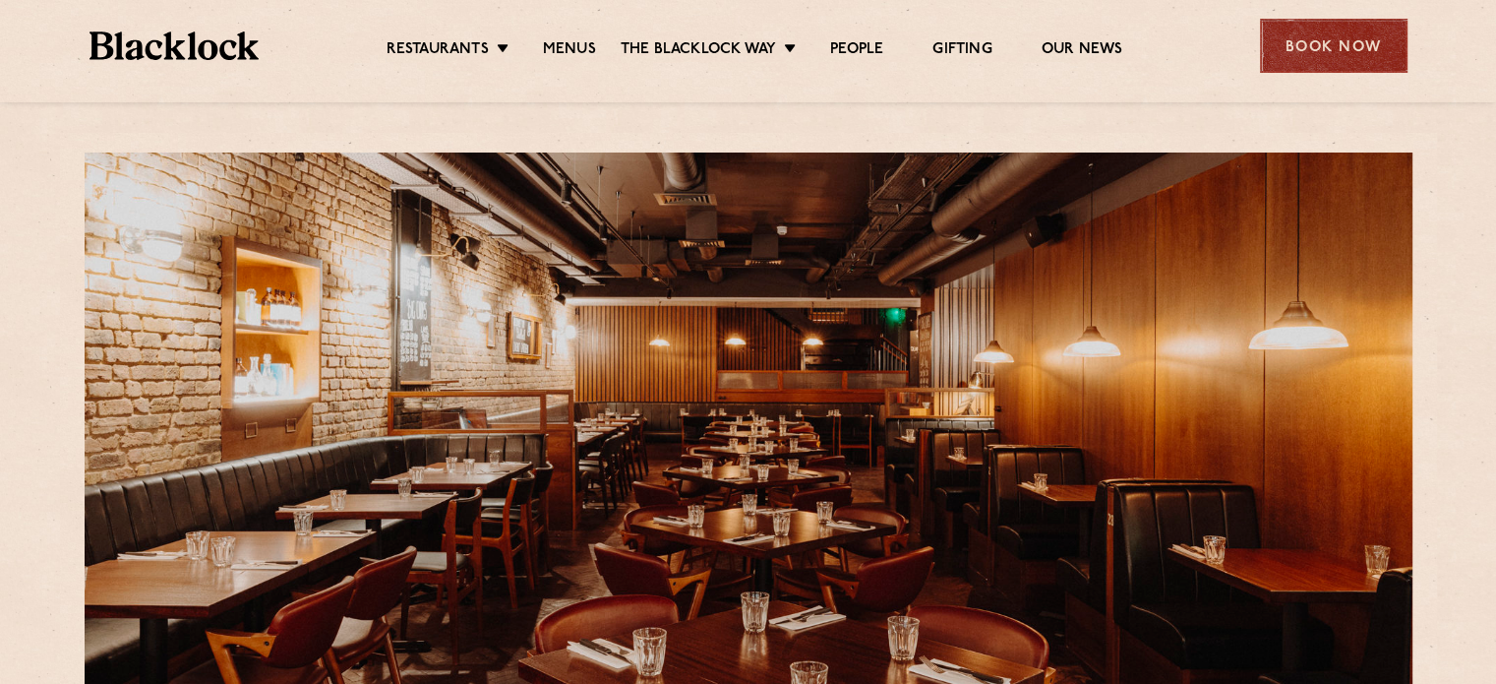
click at [1347, 41] on div "Book Now" at bounding box center [1334, 46] width 148 height 54
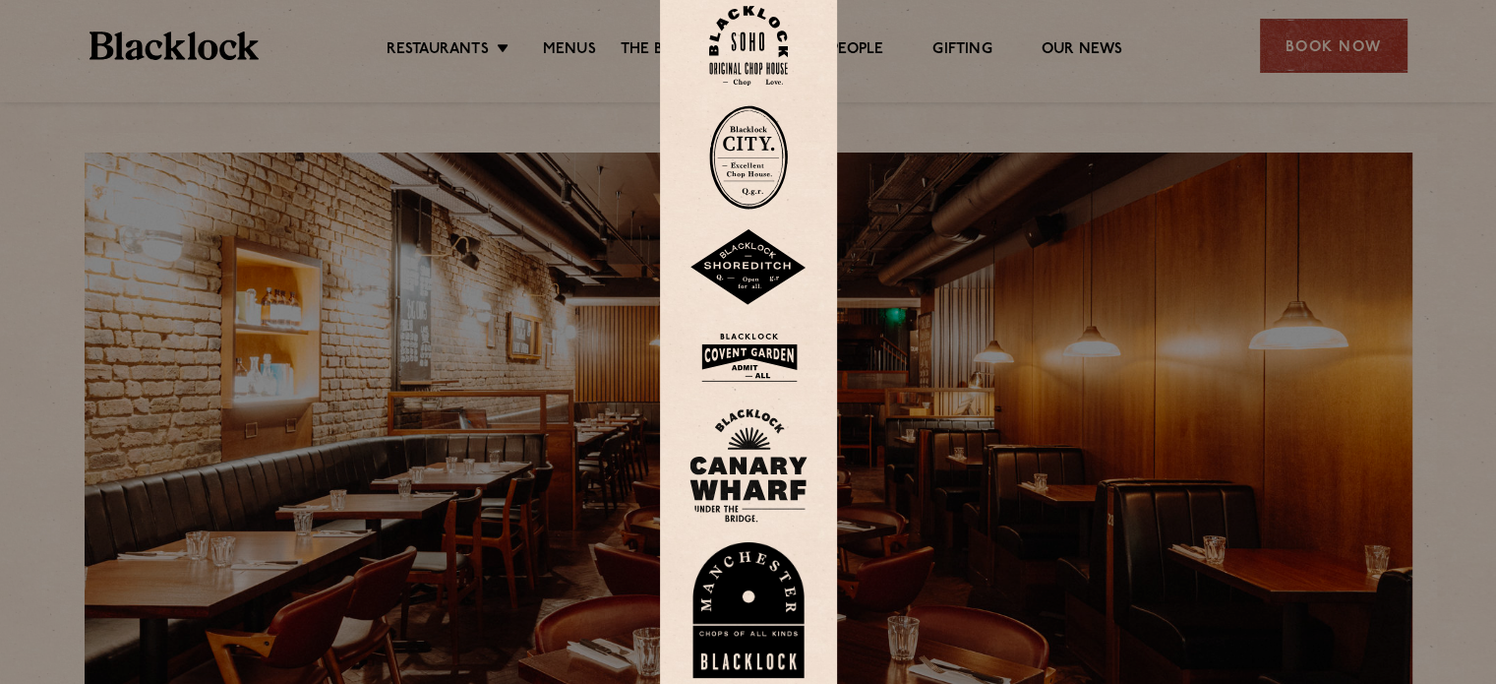
click at [760, 360] on img at bounding box center [748, 358] width 118 height 64
